Goal: Find specific page/section: Find specific page/section

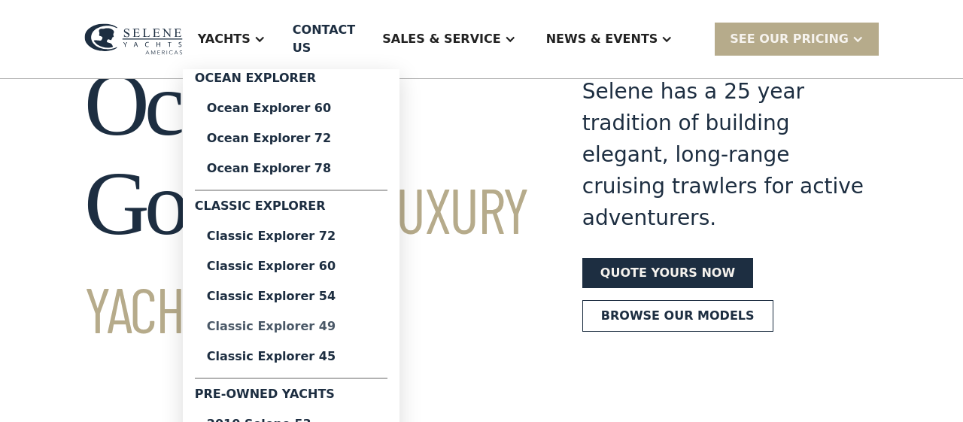
scroll to position [235, 0]
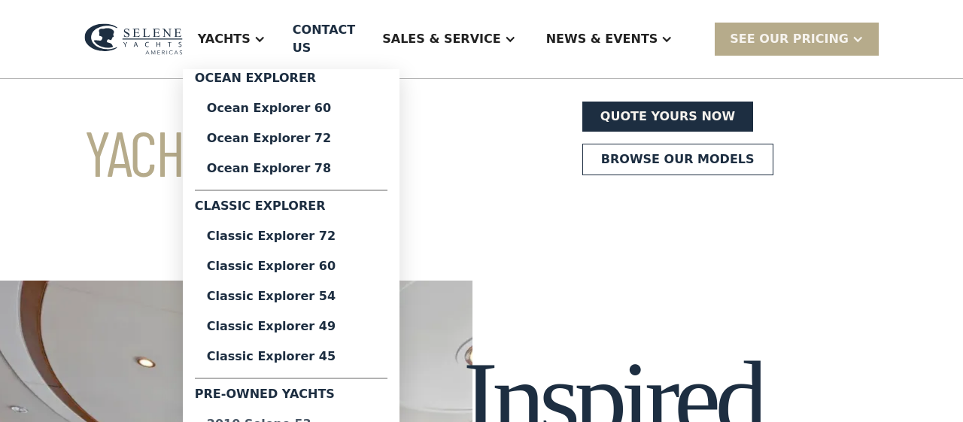
click at [323, 419] on div "2010 Selene 53" at bounding box center [291, 424] width 169 height 12
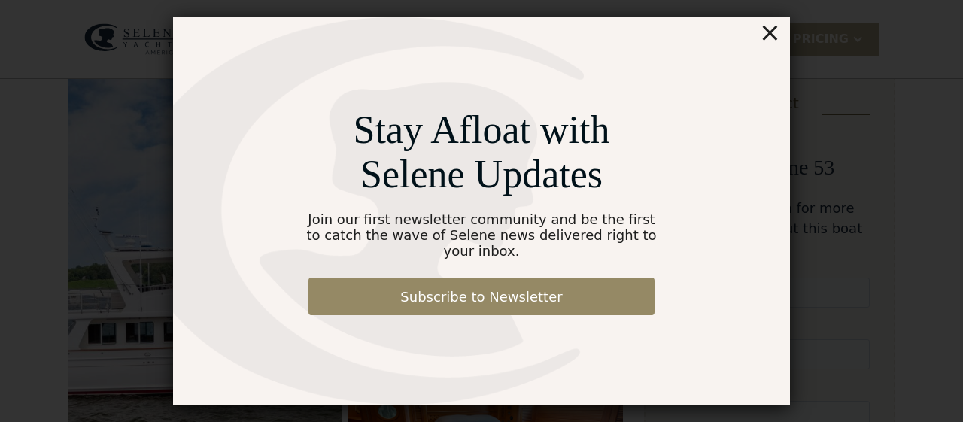
click at [776, 43] on div "×" at bounding box center [770, 32] width 22 height 30
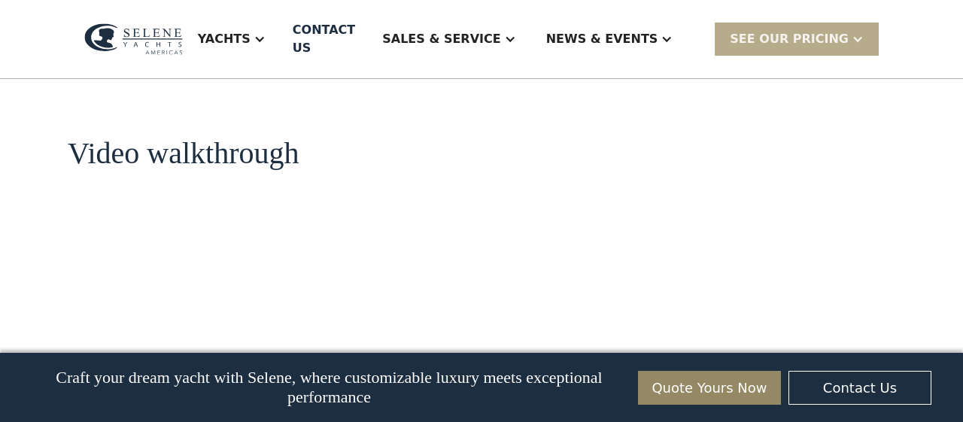
scroll to position [1774, 0]
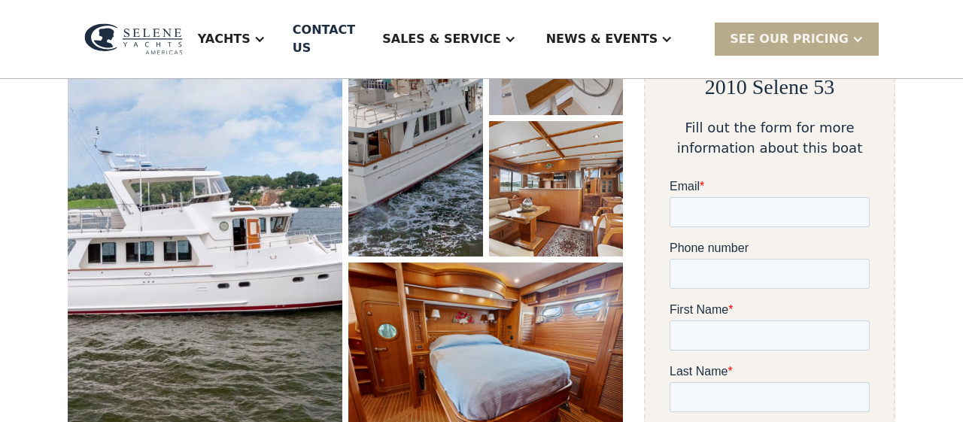
scroll to position [287, 0]
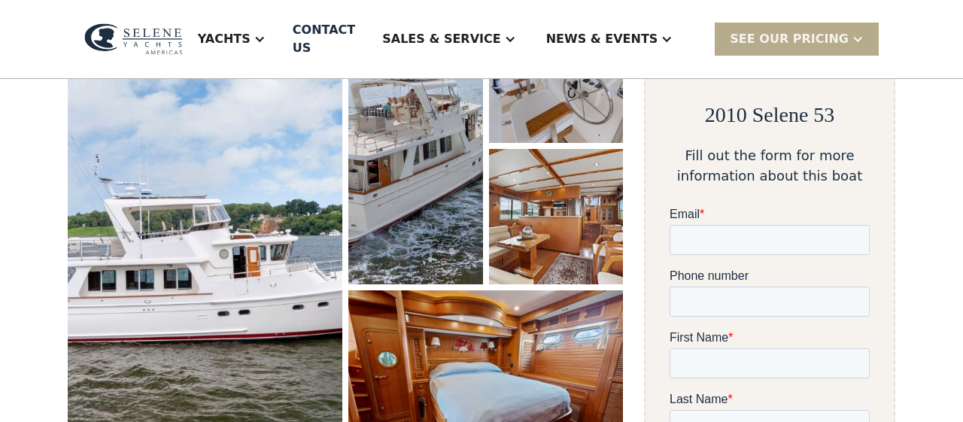
click at [181, 226] on img "open lightbox" at bounding box center [205, 241] width 275 height 466
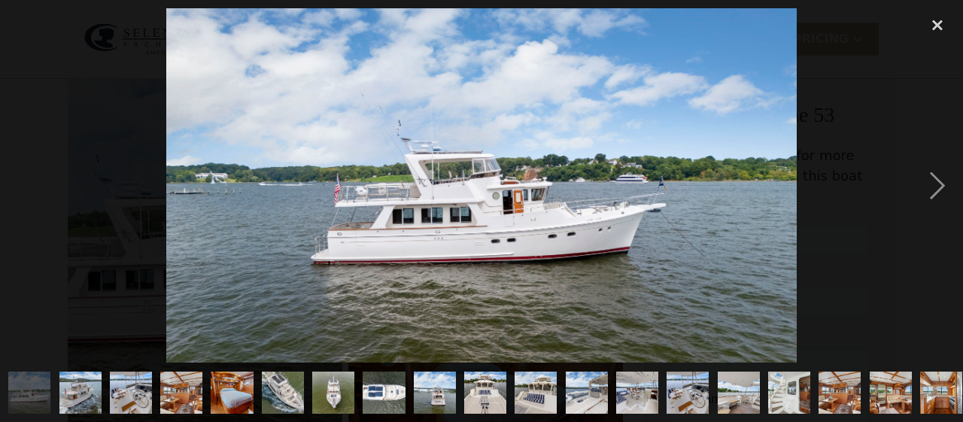
click at [403, 149] on img at bounding box center [481, 185] width 630 height 354
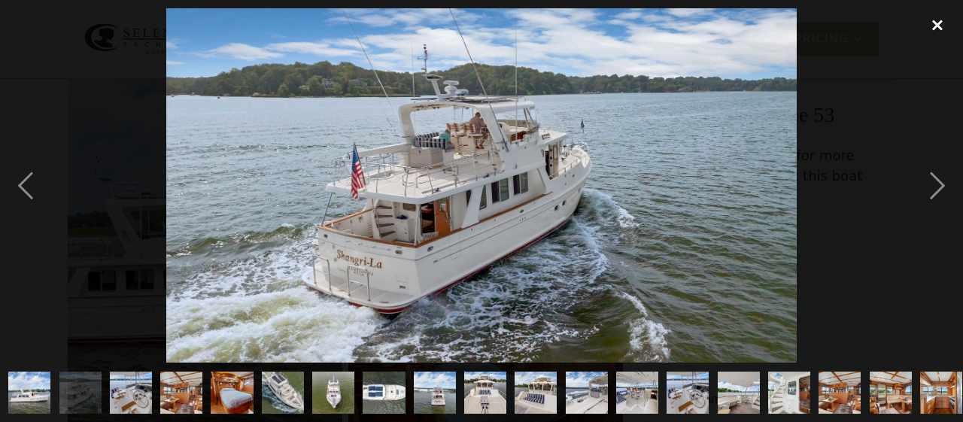
click at [937, 26] on div "close lightbox" at bounding box center [937, 24] width 51 height 33
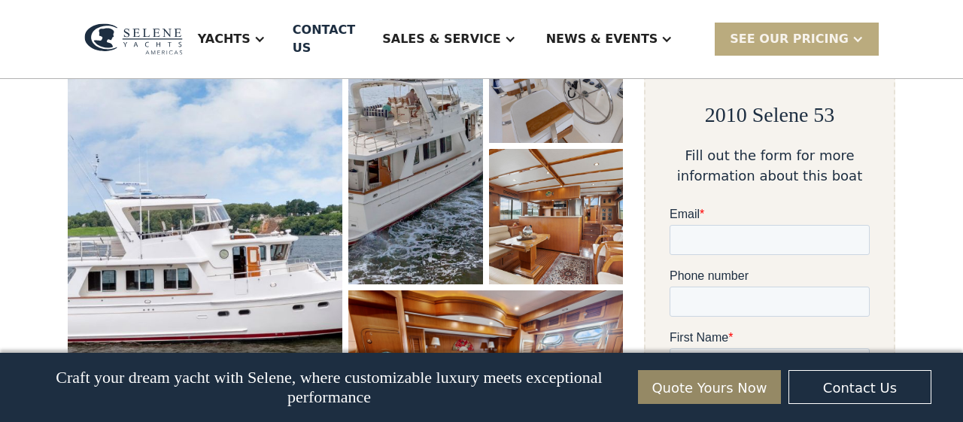
scroll to position [1771, 0]
